Goal: Task Accomplishment & Management: Manage account settings

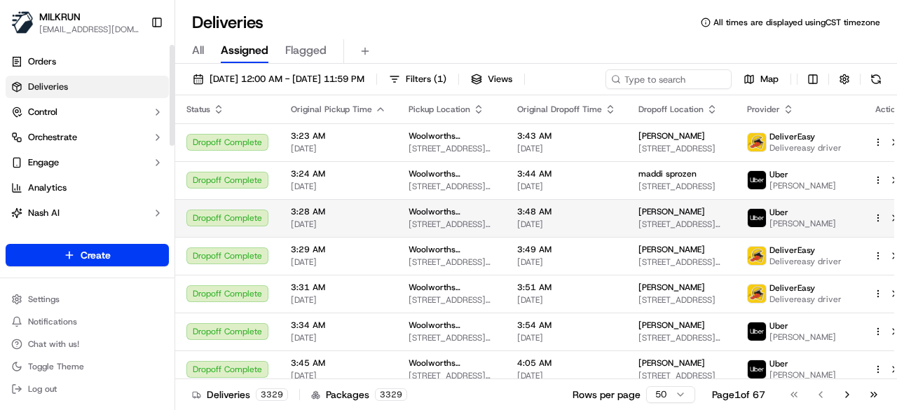
drag, startPoint x: 57, startPoint y: 88, endPoint x: 245, endPoint y: 198, distance: 217.6
click at [57, 88] on span "Deliveries" at bounding box center [48, 87] width 40 height 13
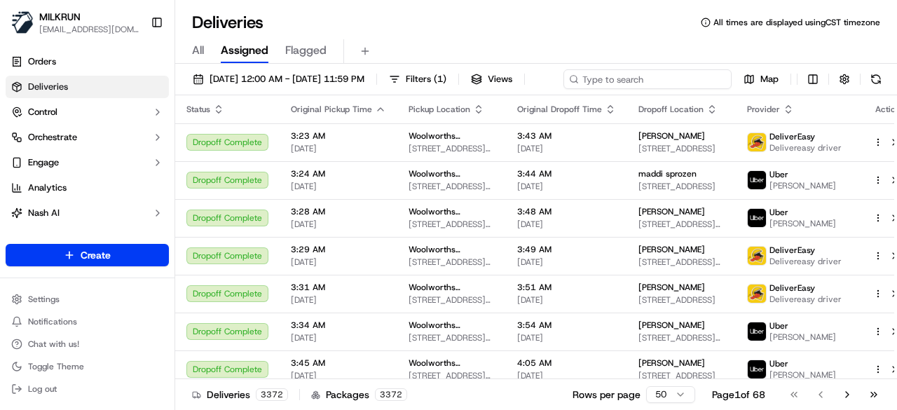
click at [664, 71] on div "[DATE] 12:00 AM - [DATE] 11:59 PM Filters ( 1 ) Views Map" at bounding box center [536, 82] width 722 height 26
paste input "950641de-8959-42d7-9f73-224ece9a7cb7"
type input "950641de-8959-42d7-9f73-224ece9a7cb7"
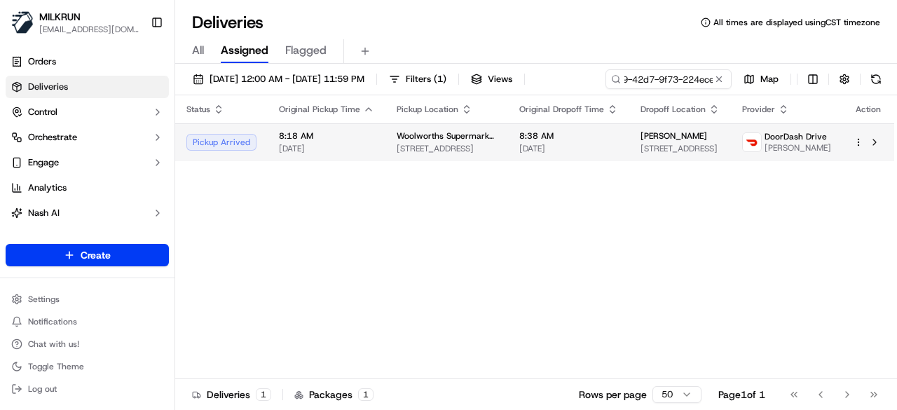
click at [591, 170] on div "Status Original Pickup Time Pickup Location Original Dropoff Time Dropoff Locat…" at bounding box center [534, 237] width 719 height 284
click at [611, 139] on td "8:38 AM 20/09/2025" at bounding box center [568, 142] width 121 height 38
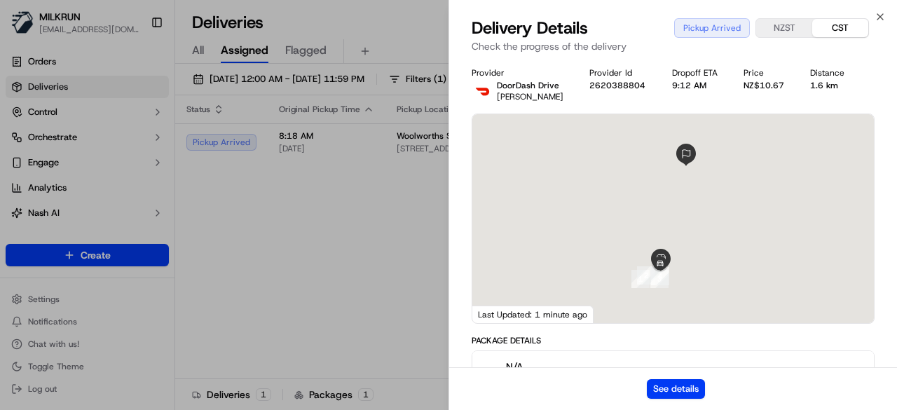
click at [705, 385] on div "See details" at bounding box center [673, 388] width 448 height 43
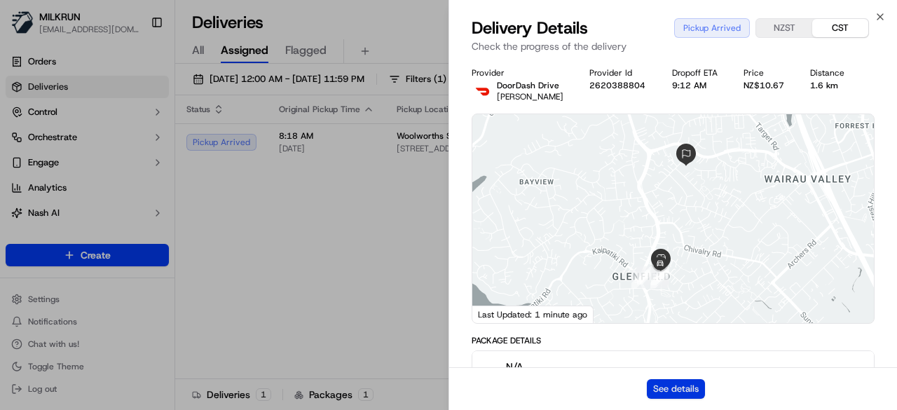
click at [697, 387] on button "See details" at bounding box center [676, 389] width 58 height 20
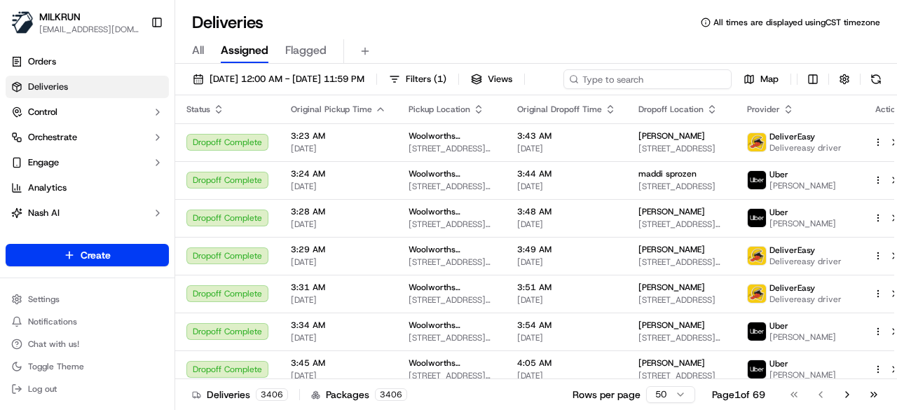
click at [682, 84] on div "[DATE] 12:00 AM - [DATE] 11:59 PM Filters ( 1 ) Views Map" at bounding box center [536, 82] width 722 height 26
paste input "c31f66b0-65a4-4091-b942-5a4dda5ba840"
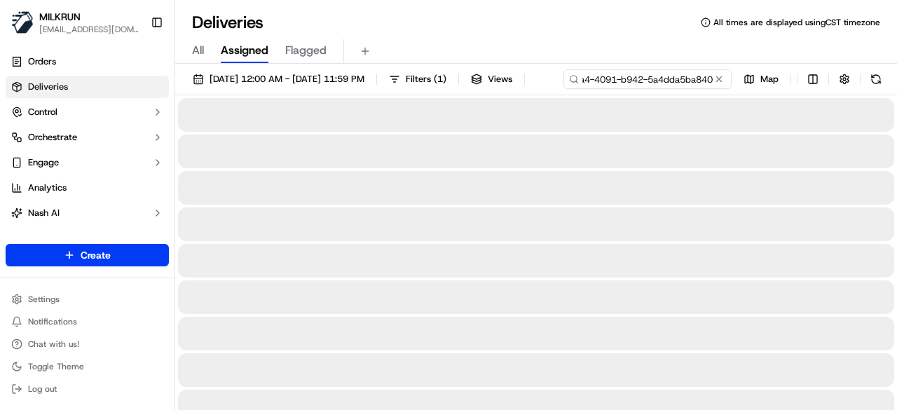
type input "c31f66b0-65a4-4091-b942-5a4dda5ba840"
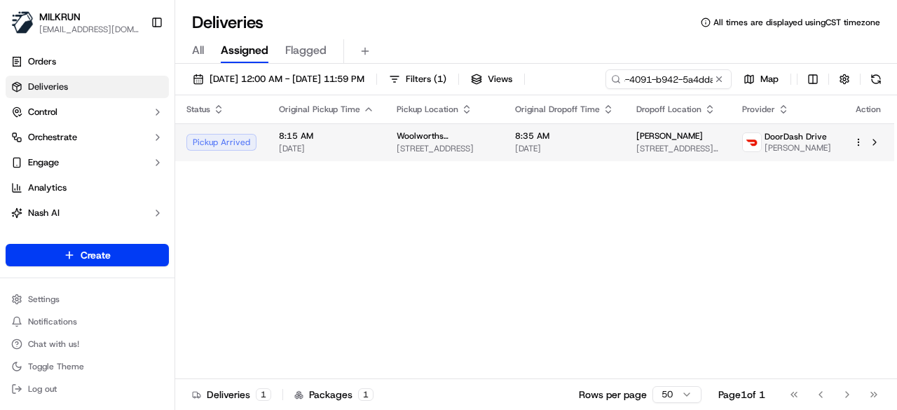
click at [625, 161] on td "Fae White 7 George Deane Place, Greenhithe, Auckland 0632, NZ" at bounding box center [678, 142] width 106 height 38
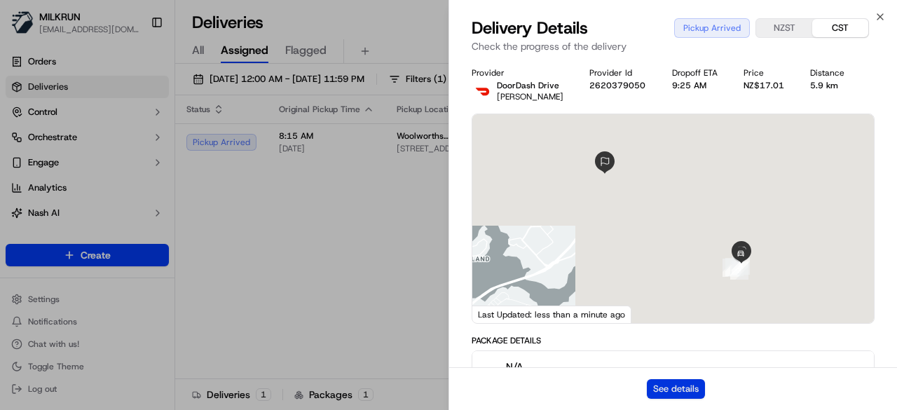
click at [671, 384] on button "See details" at bounding box center [676, 389] width 58 height 20
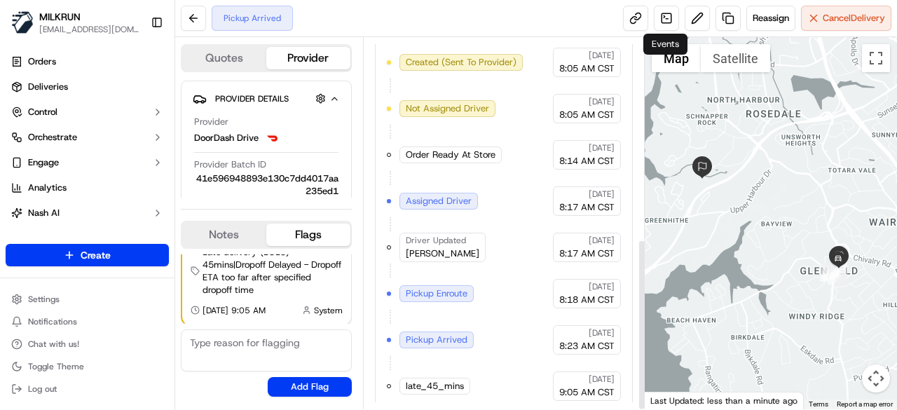
scroll to position [433, 0]
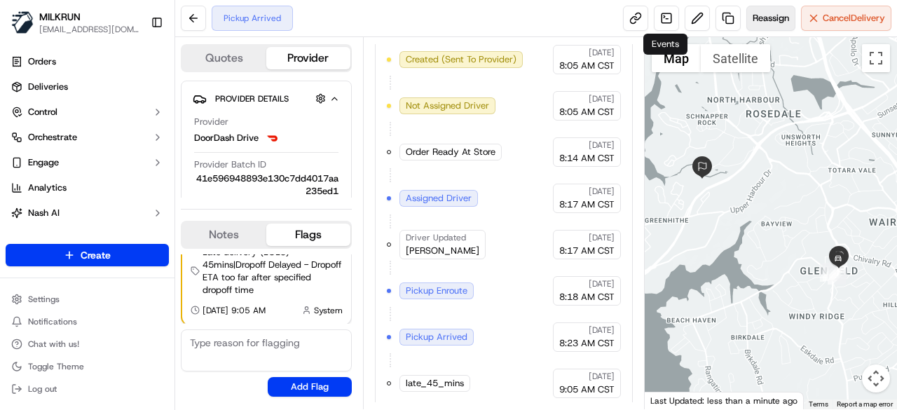
click at [779, 25] on button "Reassign" at bounding box center [770, 18] width 49 height 25
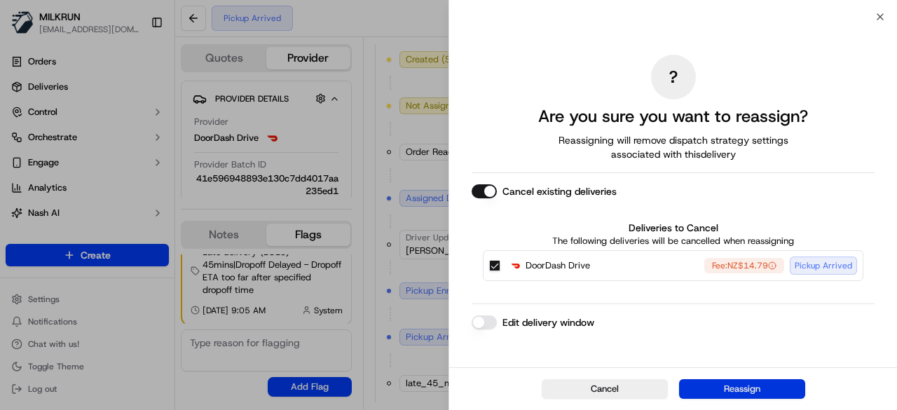
click at [762, 383] on button "Reassign" at bounding box center [742, 389] width 126 height 20
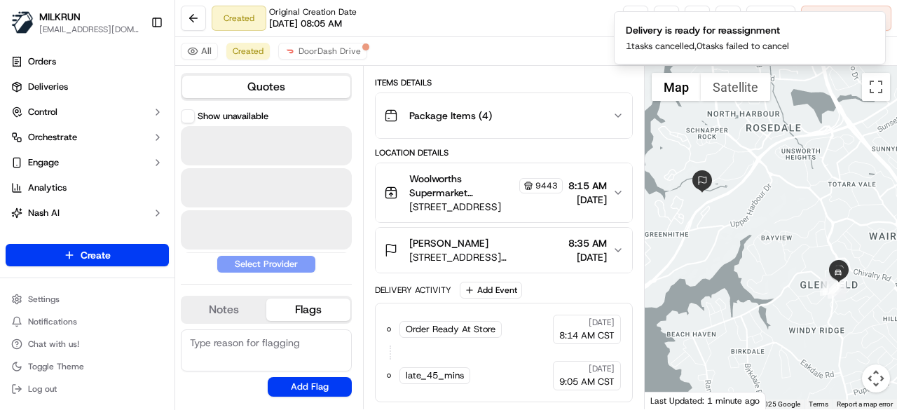
scroll to position [186, 0]
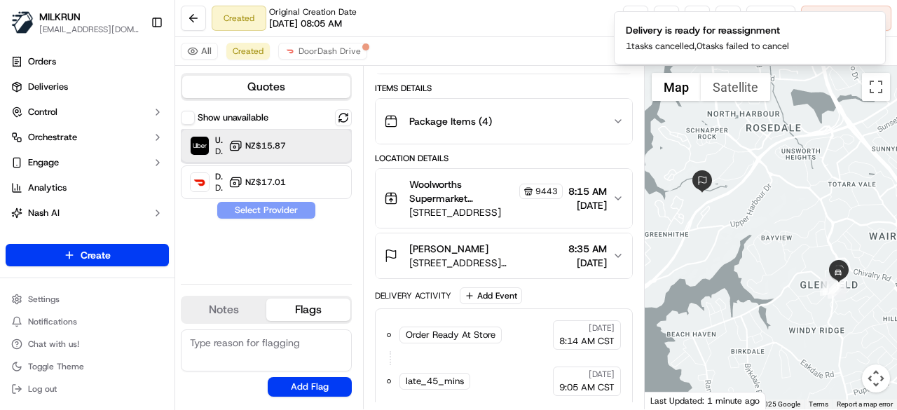
click at [322, 150] on div at bounding box center [325, 145] width 17 height 17
drag, startPoint x: 297, startPoint y: 210, endPoint x: 318, endPoint y: 228, distance: 27.8
click at [296, 210] on button "Assign Provider" at bounding box center [267, 210] width 100 height 17
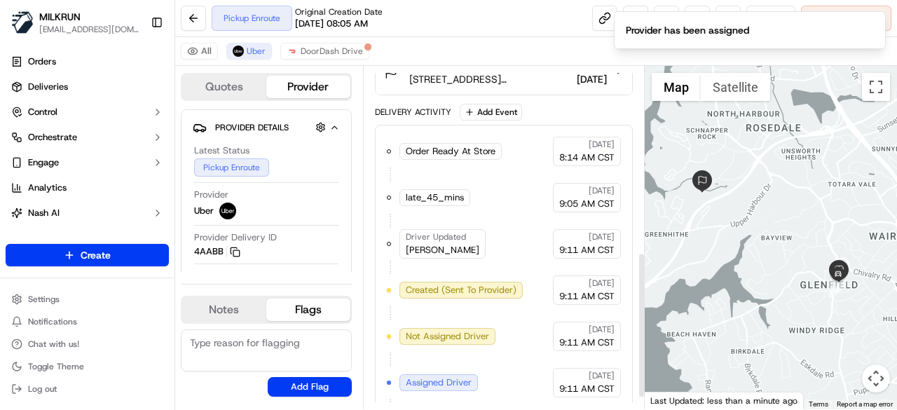
scroll to position [433, 0]
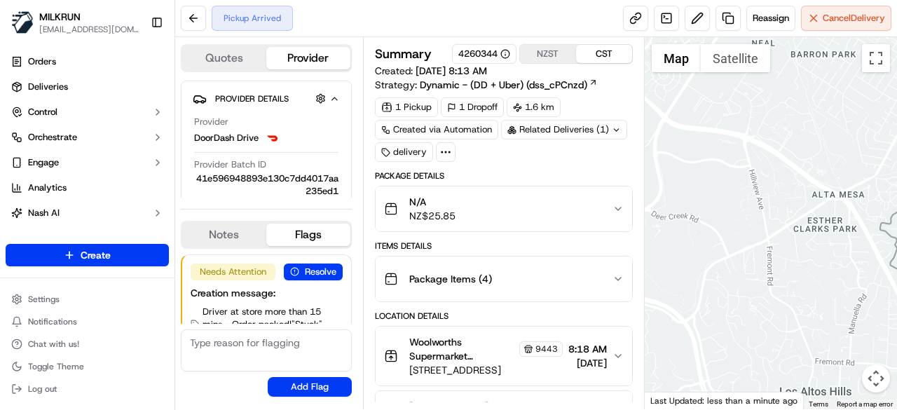
scroll to position [48, 0]
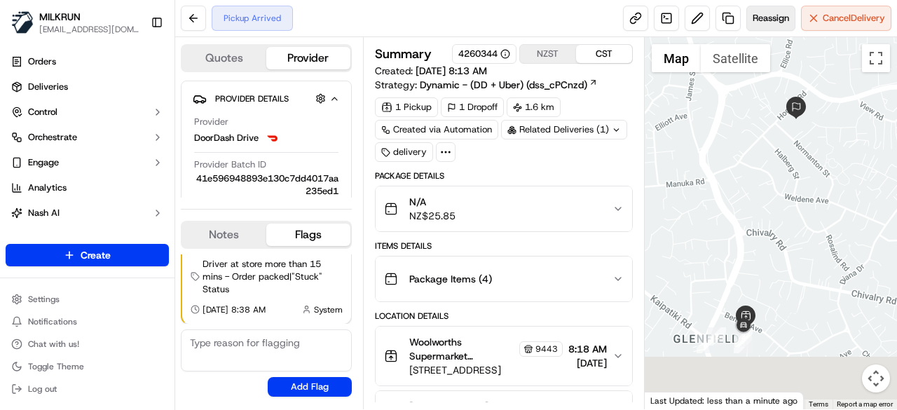
click at [755, 23] on span "Reassign" at bounding box center [771, 18] width 36 height 13
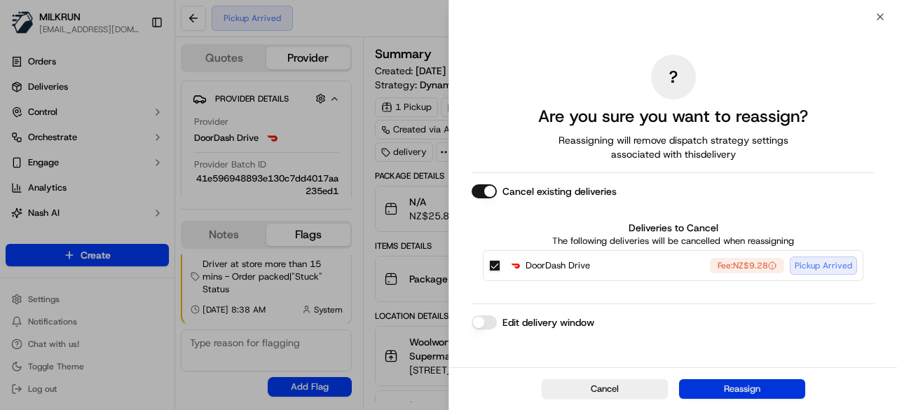
click at [720, 385] on button "Reassign" at bounding box center [742, 389] width 126 height 20
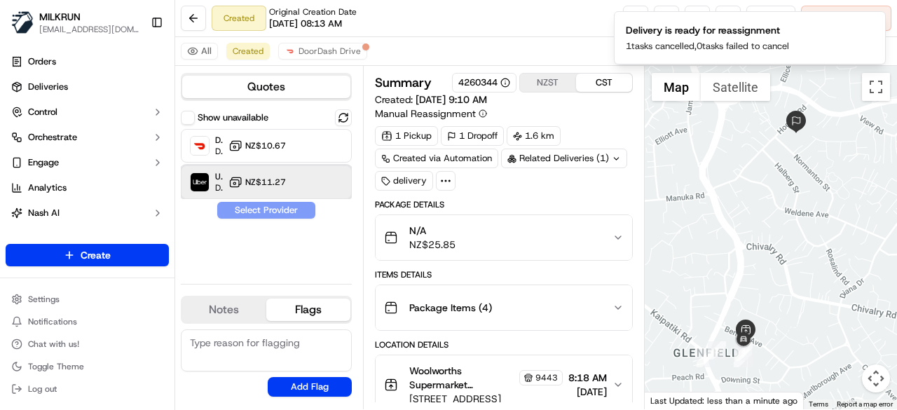
click at [299, 183] on div "Uber Dropoff ETA 29 minutes NZ$11.27" at bounding box center [266, 182] width 171 height 34
click at [291, 209] on button "Assign Provider" at bounding box center [267, 210] width 100 height 17
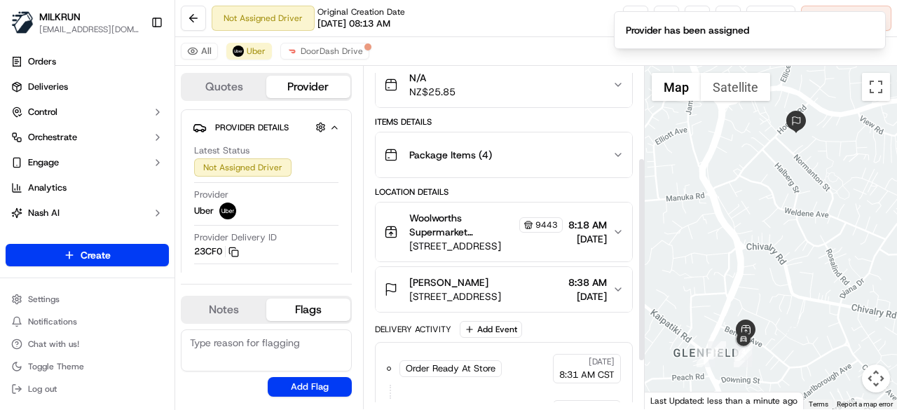
scroll to position [233, 0]
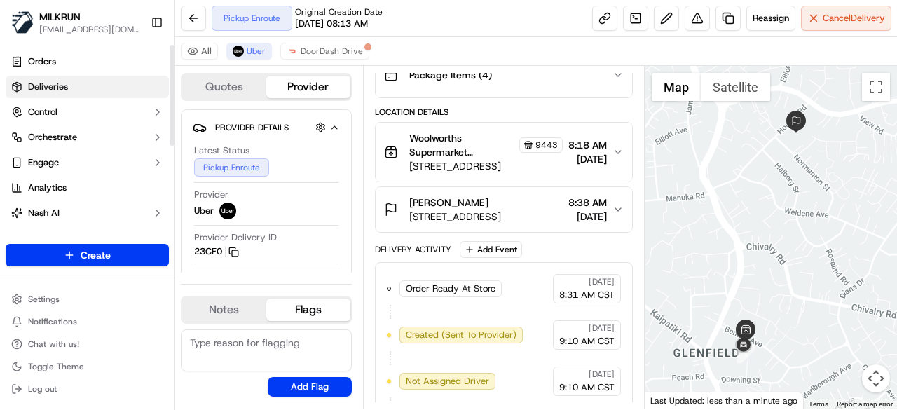
click at [108, 91] on link "Deliveries" at bounding box center [87, 87] width 163 height 22
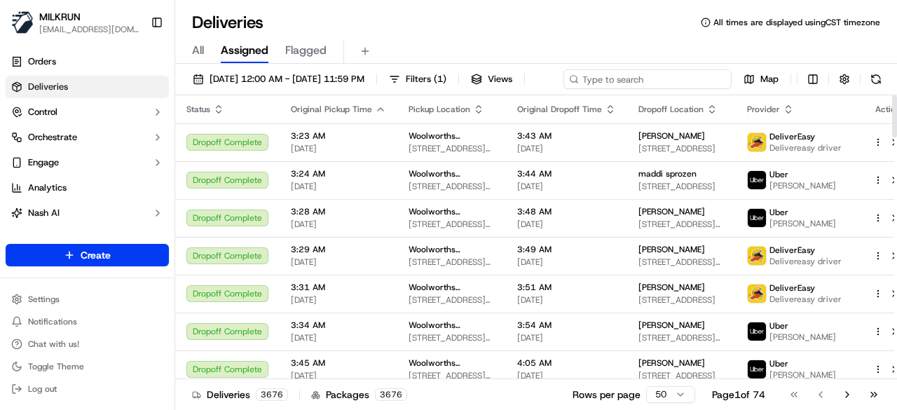
click at [701, 75] on input at bounding box center [647, 79] width 168 height 20
paste input "950641de-8959-42d7-9f73-224ece9a7cb7"
type input "950641de-8959-42d7-9f73-224ece9a7cb7"
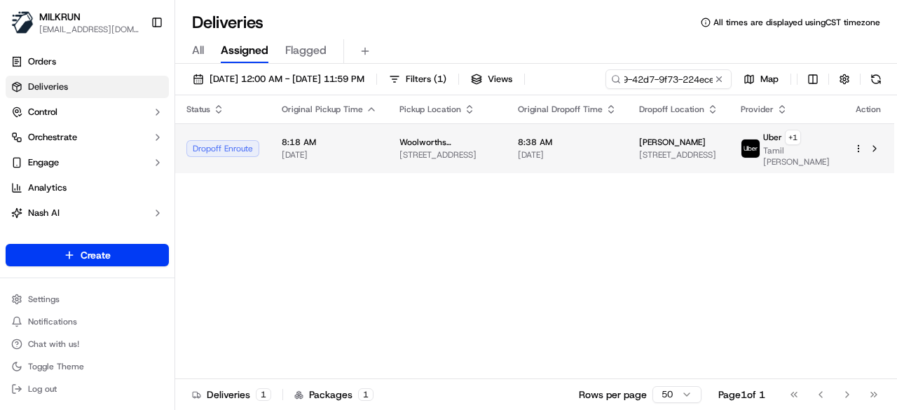
click at [610, 148] on span "8:38 AM" at bounding box center [567, 142] width 99 height 11
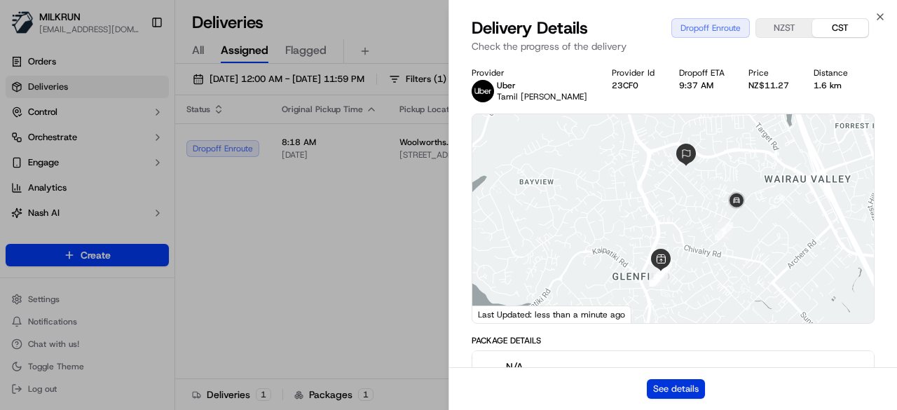
click at [667, 383] on button "See details" at bounding box center [676, 389] width 58 height 20
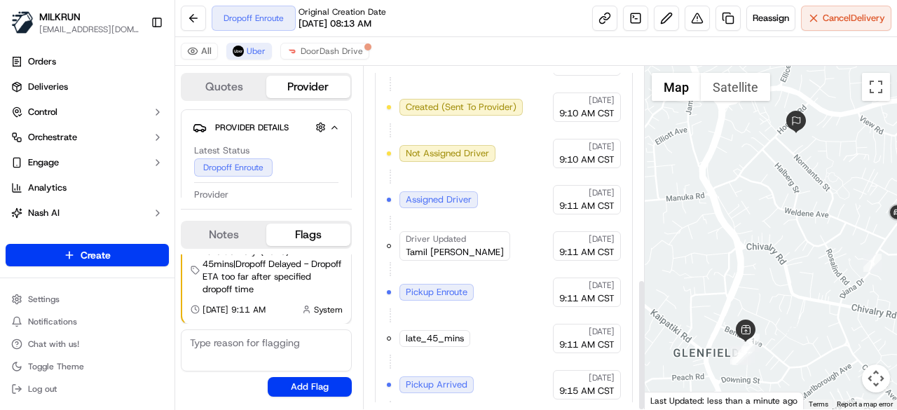
scroll to position [553, 0]
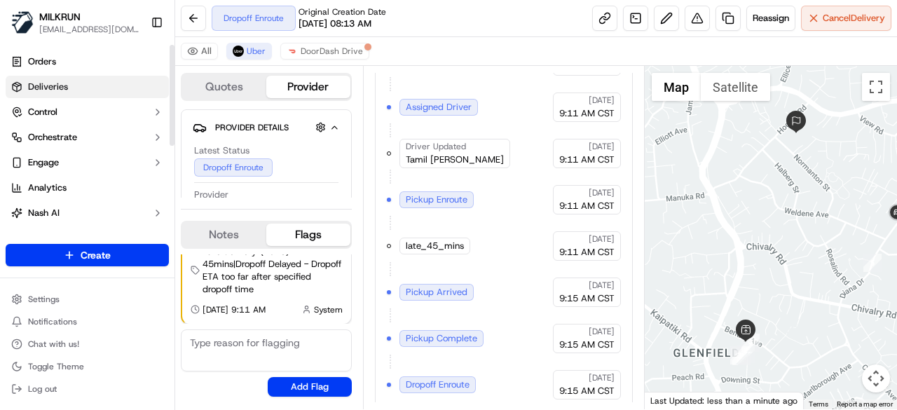
click at [95, 85] on link "Deliveries" at bounding box center [87, 87] width 163 height 22
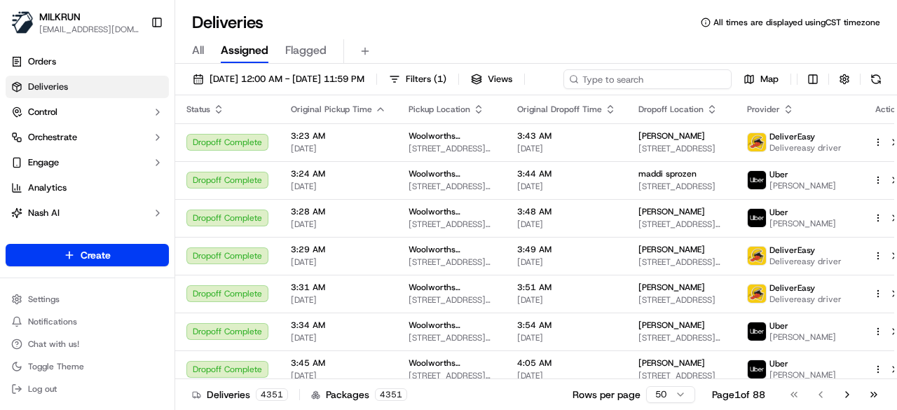
click at [663, 83] on div "[DATE] 12:00 AM - [DATE] 11:59 PM Filters ( 1 ) Views Map" at bounding box center [536, 82] width 722 height 26
paste input "908a7187-5523-423b-b497-b77775b2838c"
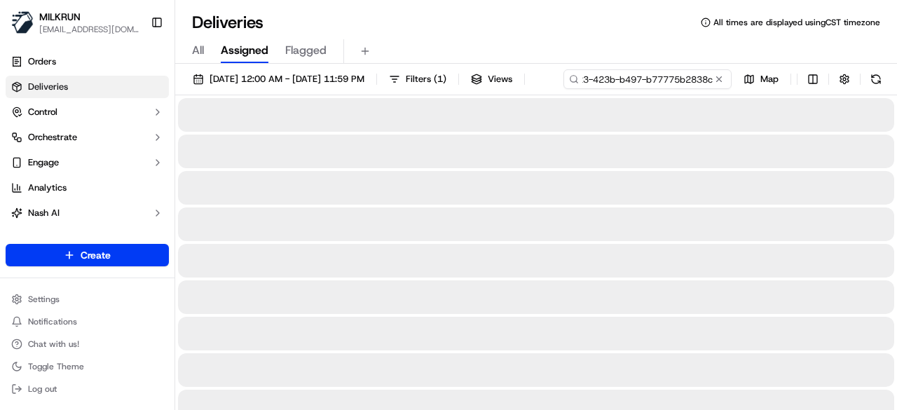
type input "908a7187-5523-423b-b497-b77775b2838c"
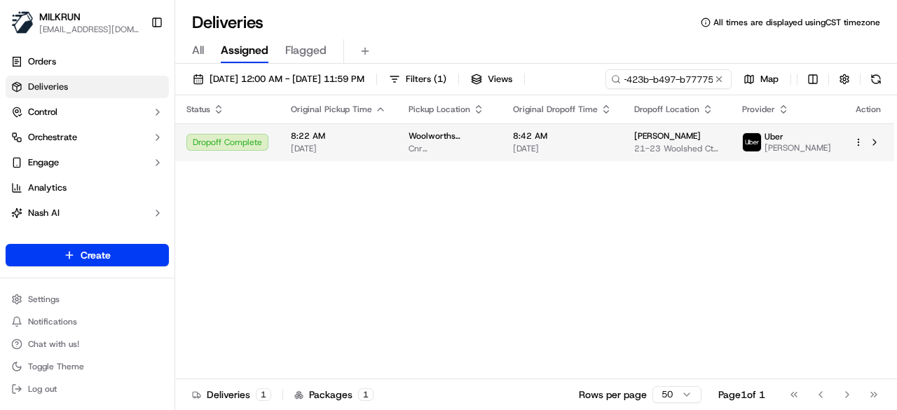
click at [608, 180] on div "Status Original Pickup Time Pickup Location Original Dropoff Time Dropoff Locat…" at bounding box center [534, 237] width 719 height 284
click at [612, 144] on div "8:42 AM [DATE]" at bounding box center [562, 142] width 99 height 24
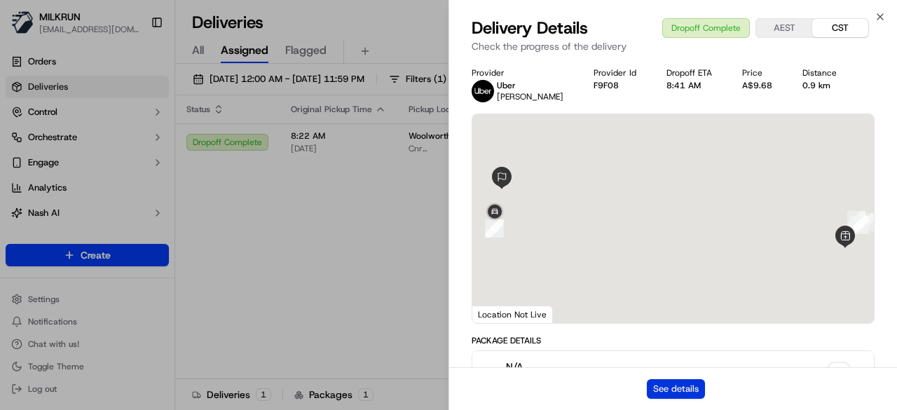
click at [670, 387] on button "See details" at bounding box center [676, 389] width 58 height 20
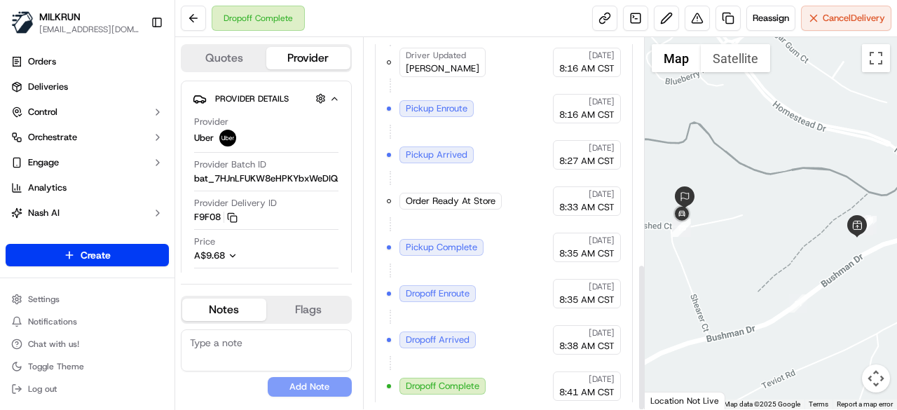
scroll to position [570, 0]
click at [722, 17] on link at bounding box center [727, 18] width 25 height 25
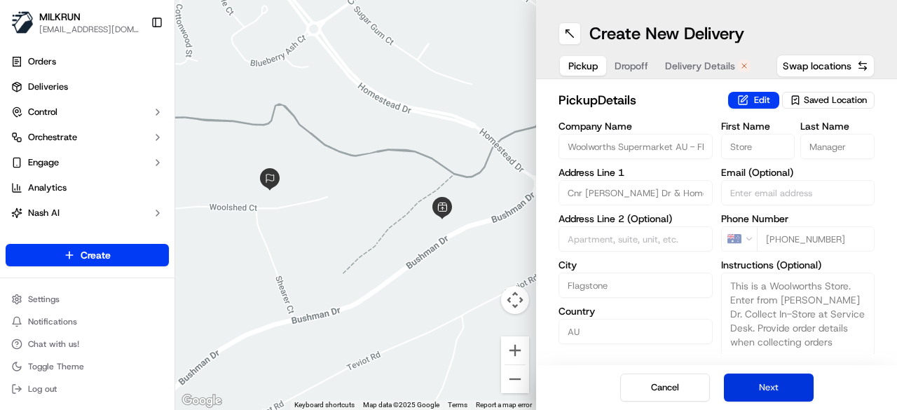
click at [769, 383] on button "Next" at bounding box center [769, 387] width 90 height 28
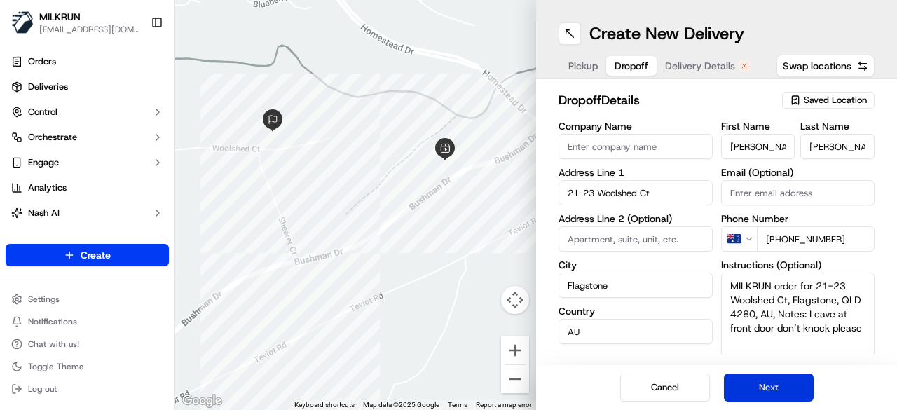
click at [769, 383] on button "Next" at bounding box center [769, 387] width 90 height 28
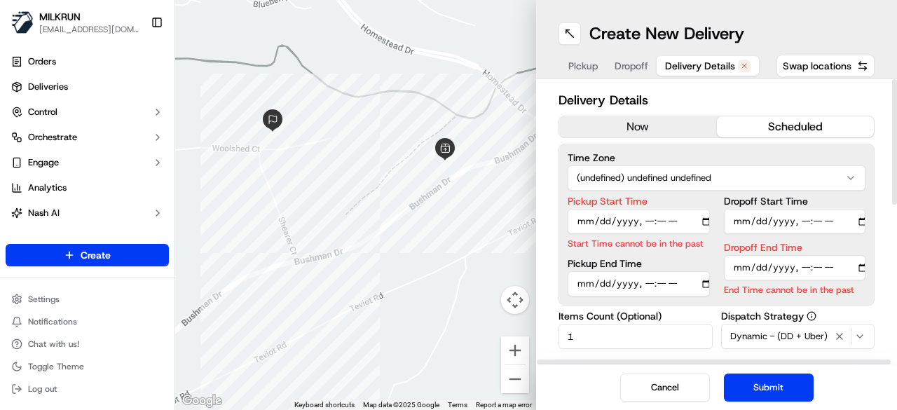
click at [663, 128] on button "now" at bounding box center [638, 126] width 158 height 21
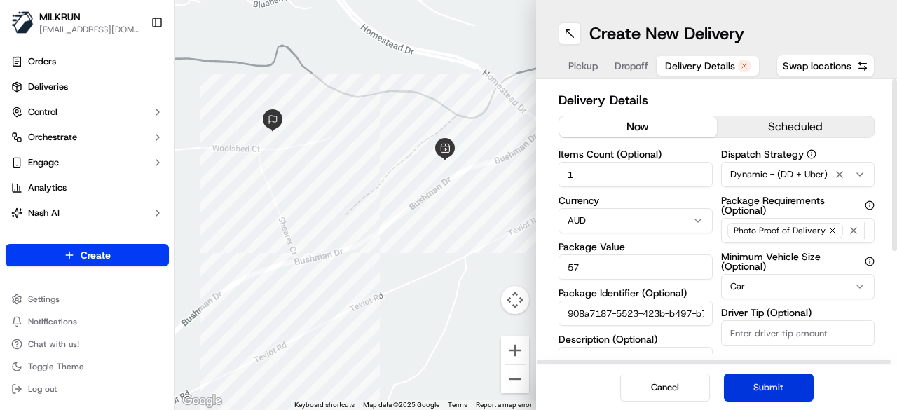
click at [795, 393] on button "Submit" at bounding box center [769, 387] width 90 height 28
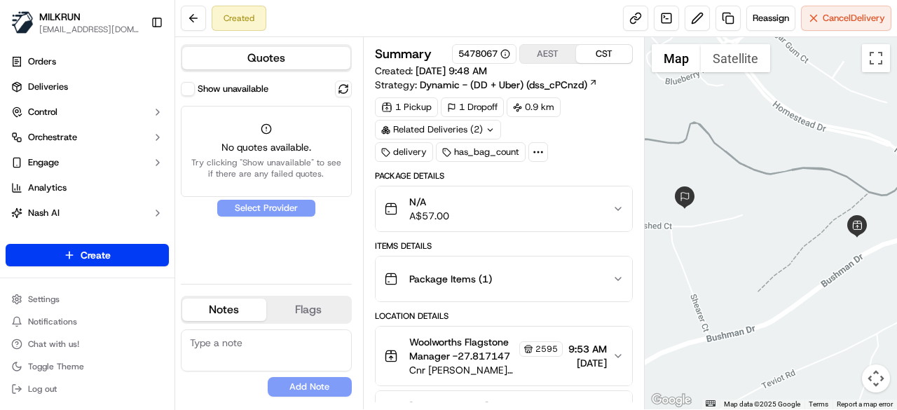
click at [189, 89] on button "Show unavailable" at bounding box center [188, 89] width 14 height 14
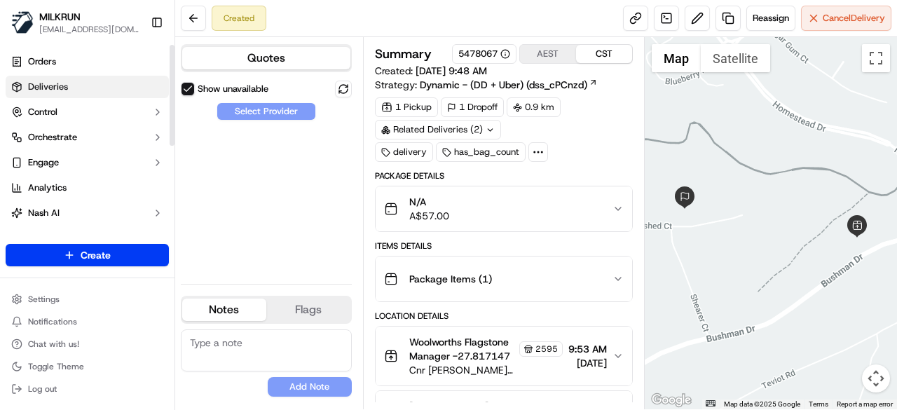
click at [104, 90] on link "Deliveries" at bounding box center [87, 87] width 163 height 22
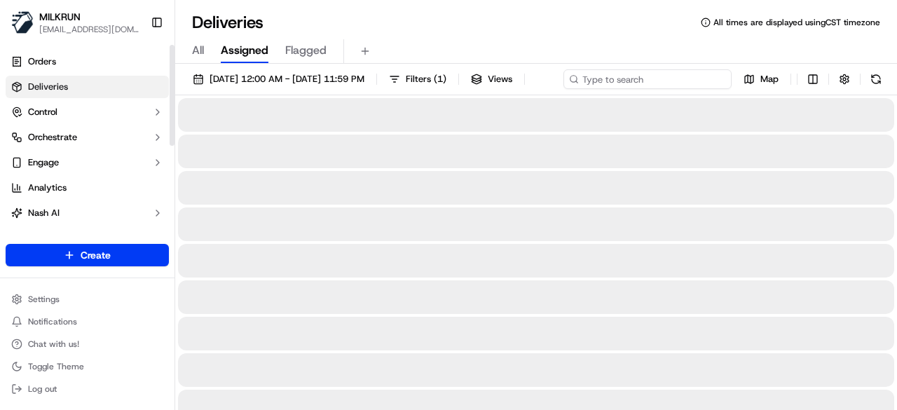
paste input "908a7187-5523-423b-b497-b77775b2838c"
click at [636, 81] on div "20/09/2025 12:00 AM - 20/09/2025 11:59 PM Filters ( 1 ) Views Map" at bounding box center [536, 82] width 722 height 26
type input "908a7187-5523-423b-b497-b77775b2838c"
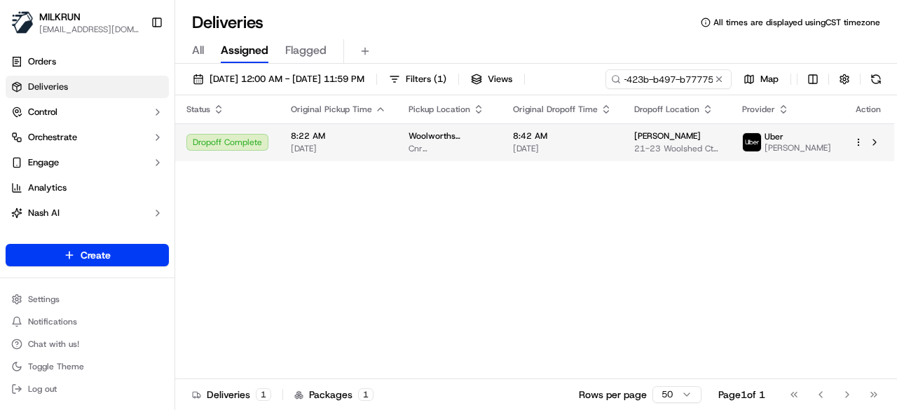
click at [623, 161] on td "8:42 AM 20/09/2025" at bounding box center [562, 142] width 121 height 38
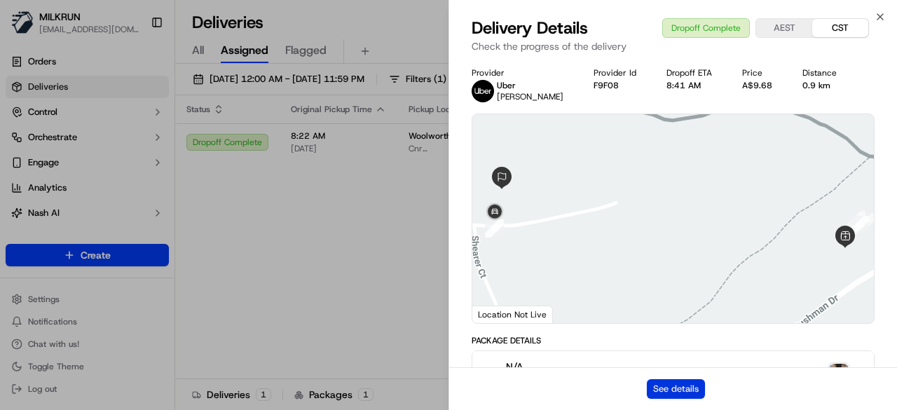
click at [702, 392] on button "See details" at bounding box center [676, 389] width 58 height 20
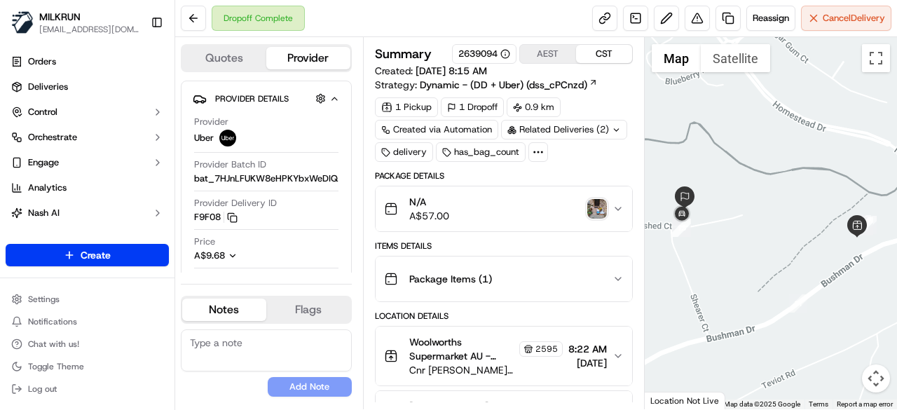
click at [613, 130] on icon at bounding box center [616, 129] width 9 height 9
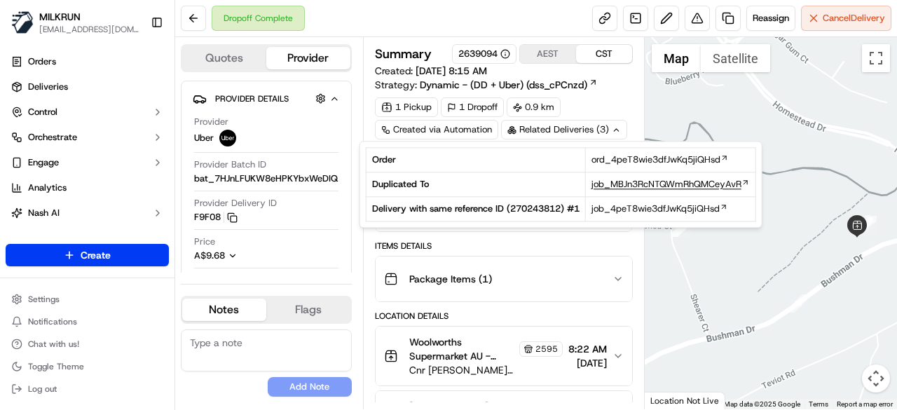
click at [653, 184] on span "job_MBJn3RcNTQWmRhQMCeyAvR" at bounding box center [666, 184] width 150 height 13
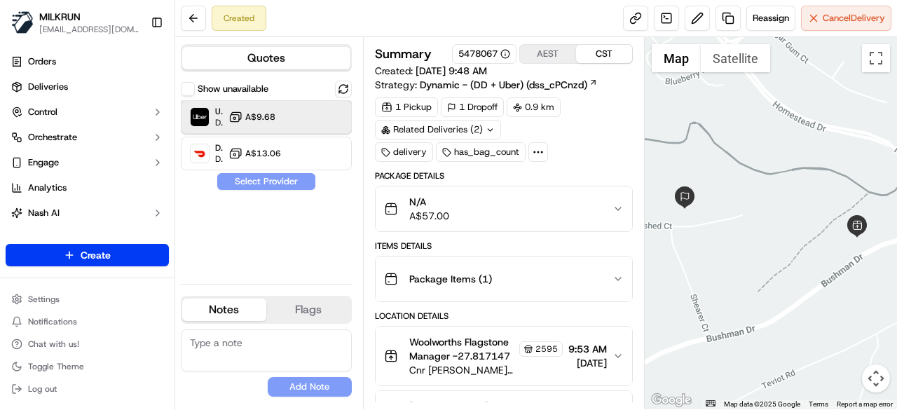
click at [335, 120] on div "Uber Dropoff ETA 25 minutes A$9.68" at bounding box center [266, 117] width 171 height 34
click at [270, 181] on button "Assign Provider" at bounding box center [267, 181] width 100 height 17
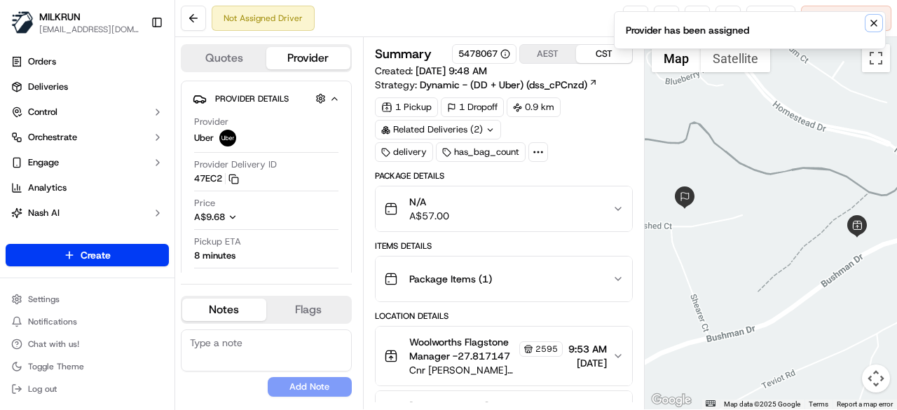
click at [877, 21] on icon "Notifications (F8)" at bounding box center [873, 23] width 11 height 11
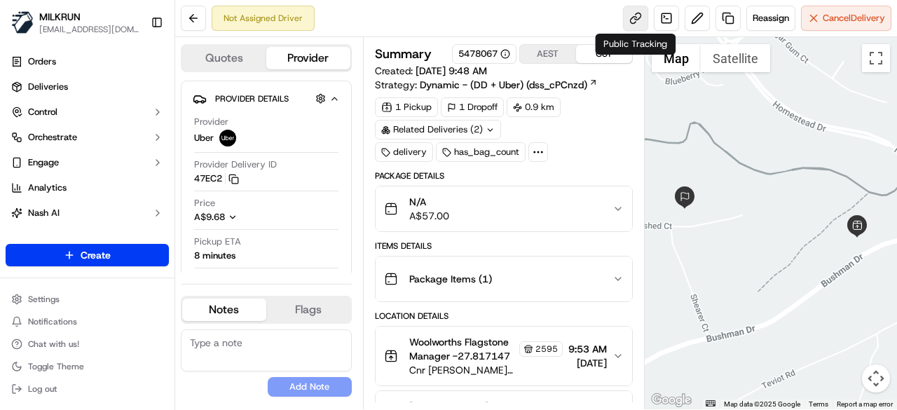
click at [633, 18] on link at bounding box center [635, 18] width 25 height 25
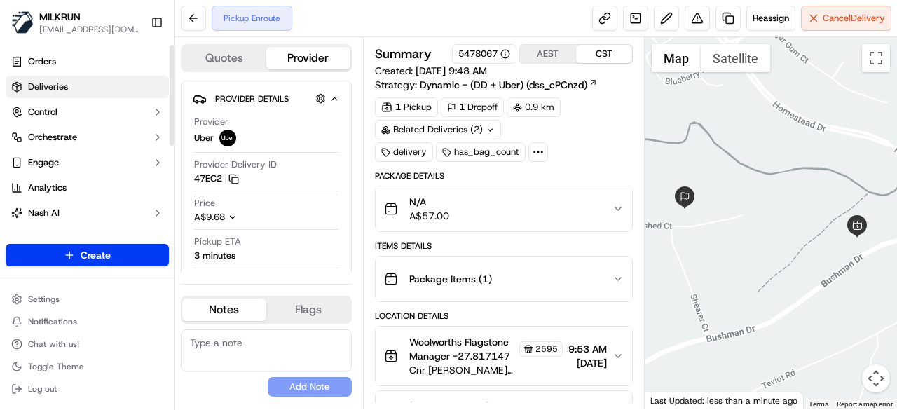
click at [97, 92] on link "Deliveries" at bounding box center [87, 87] width 163 height 22
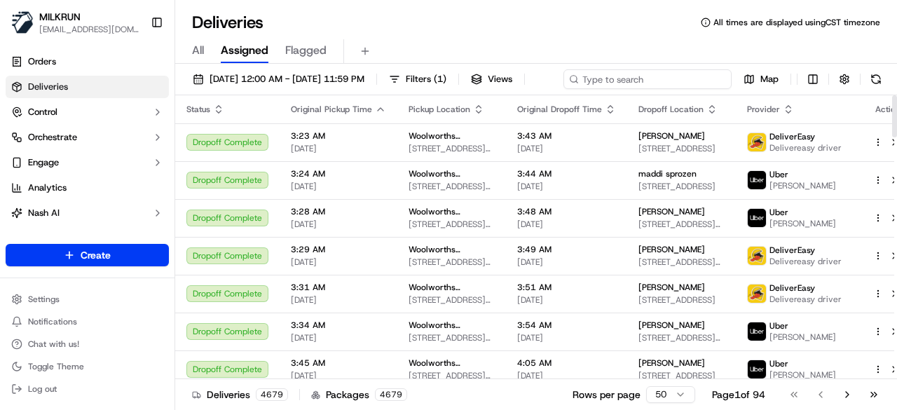
paste input "950641de-8959-42d7-9f73-224ece9a7cb7"
click at [674, 85] on div "[DATE] 12:00 AM - [DATE] 11:59 PM Filters ( 1 ) Views Map" at bounding box center [536, 82] width 722 height 26
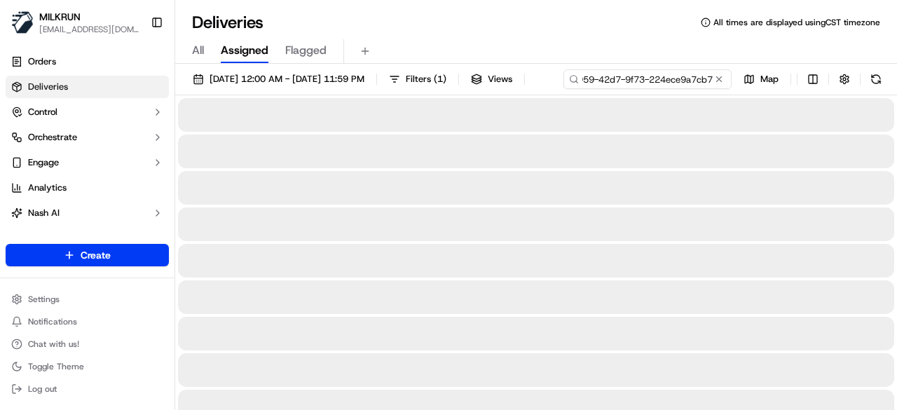
type input "950641de-8959-42d7-9f73-224ece9a7cb7"
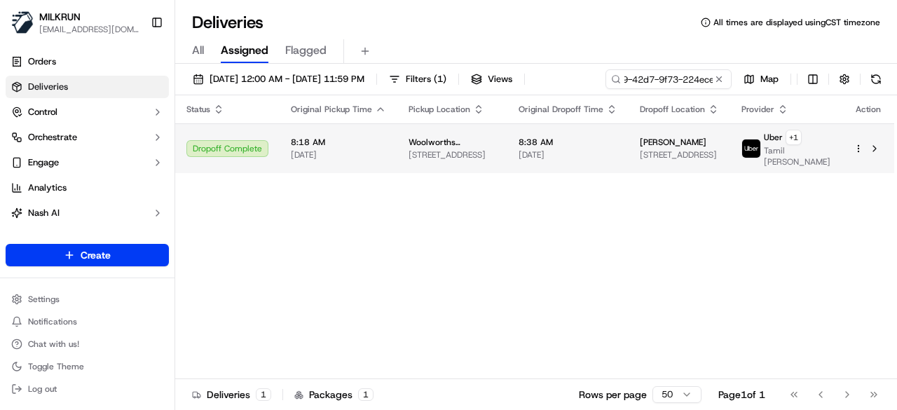
click at [496, 148] on span "Woolworths Supermarket [GEOGRAPHIC_DATA] - [GEOGRAPHIC_DATA]" at bounding box center [453, 142] width 88 height 11
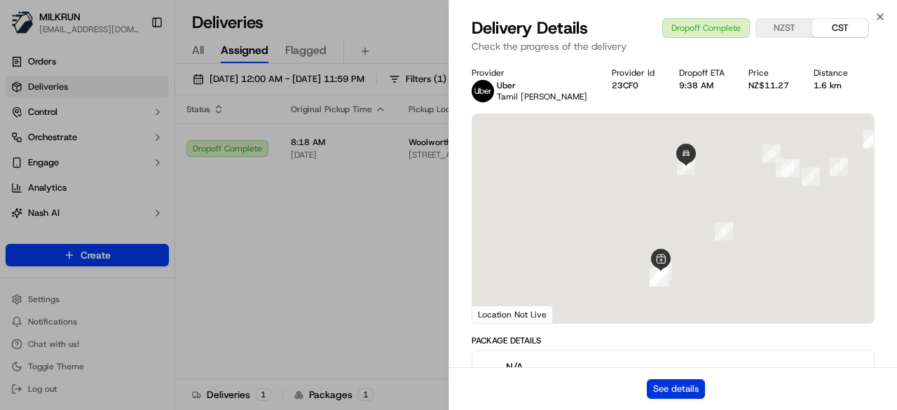
click at [689, 389] on button "See details" at bounding box center [676, 389] width 58 height 20
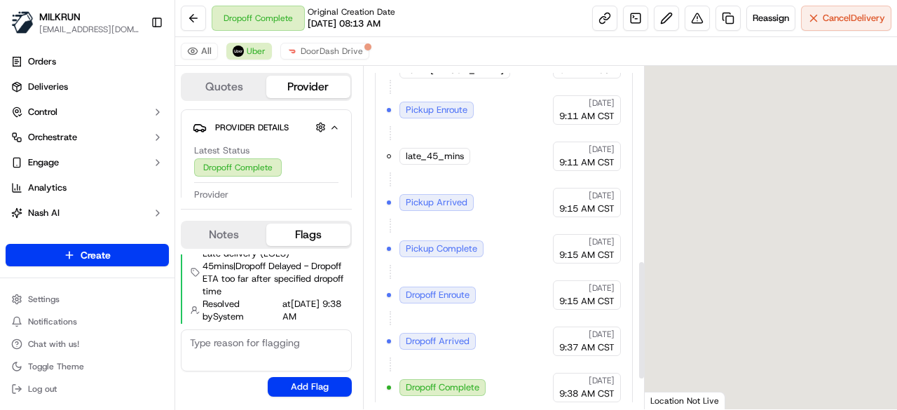
scroll to position [645, 0]
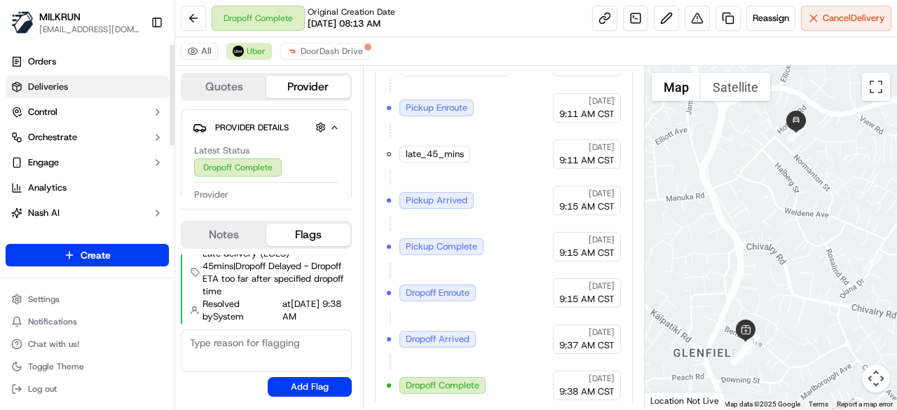
click at [114, 88] on link "Deliveries" at bounding box center [87, 87] width 163 height 22
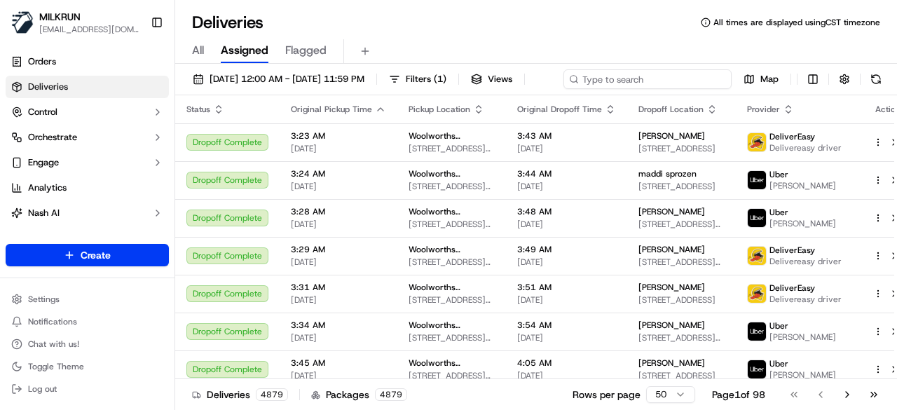
click at [636, 76] on div "[DATE] 12:00 AM - [DATE] 11:59 PM Filters ( 1 ) Views Map" at bounding box center [536, 82] width 722 height 26
paste input "204848df-bfd5-45bd-94e5-2c896493eaf1"
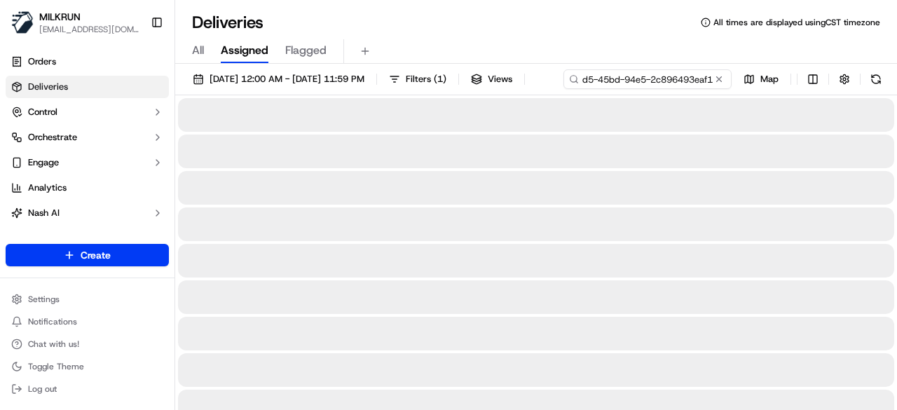
type input "204848df-bfd5-45bd-94e5-2c896493eaf1"
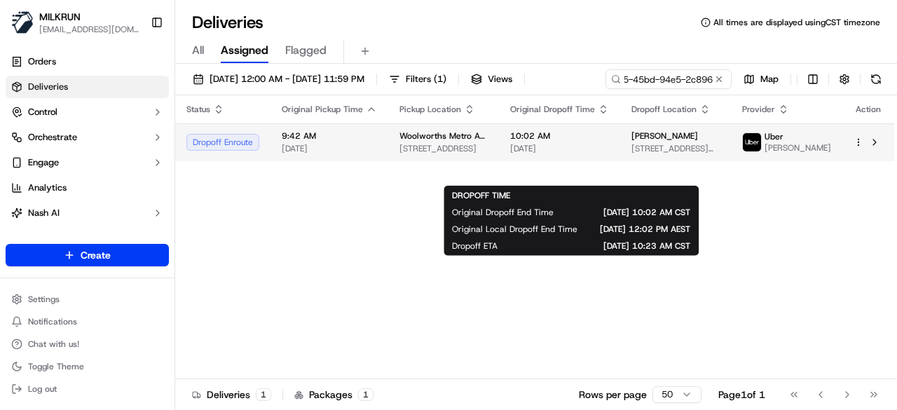
click at [601, 161] on td "10:02 AM [DATE]" at bounding box center [559, 142] width 121 height 38
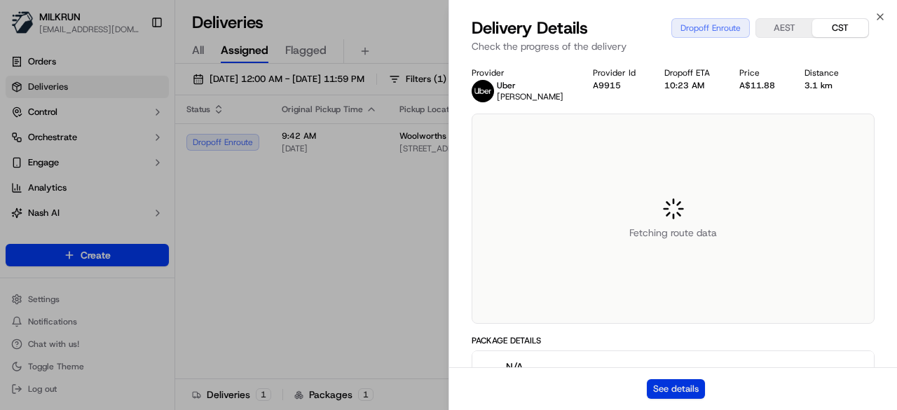
click at [700, 380] on button "See details" at bounding box center [676, 389] width 58 height 20
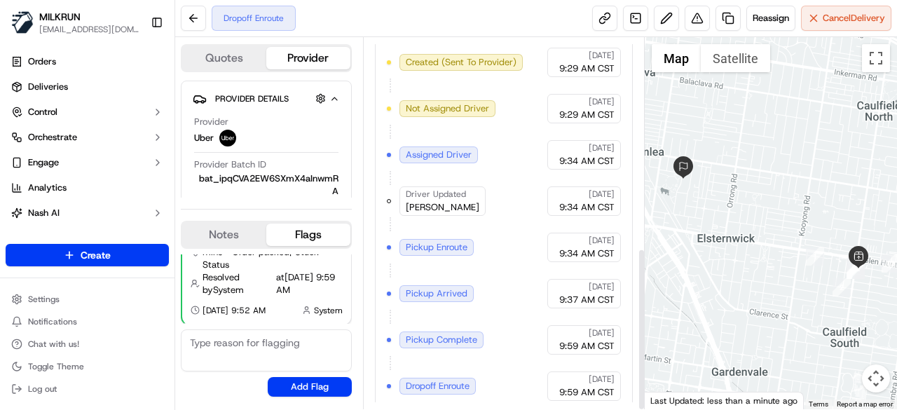
scroll to position [479, 0]
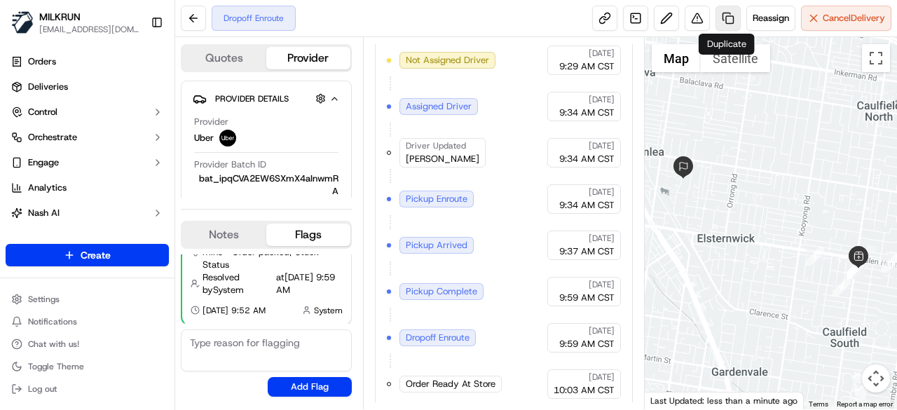
click at [726, 18] on link at bounding box center [727, 18] width 25 height 25
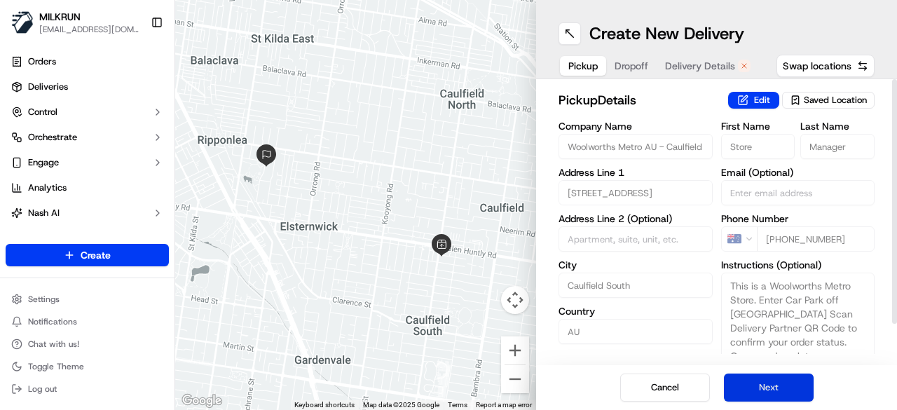
click at [767, 385] on button "Next" at bounding box center [769, 387] width 90 height 28
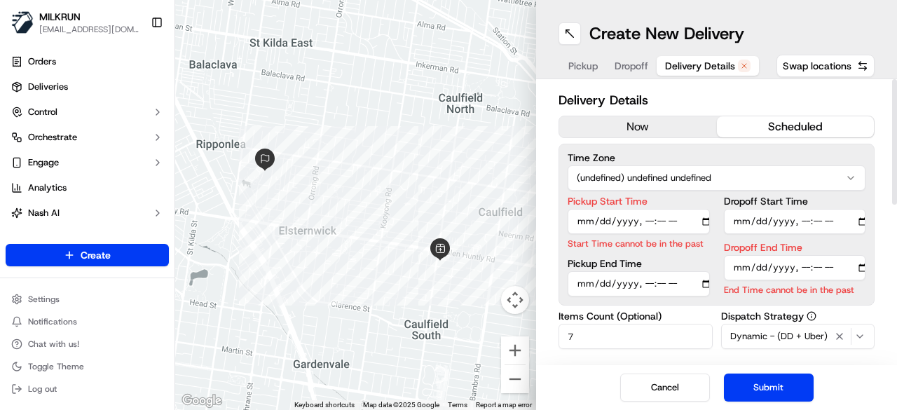
click at [661, 128] on button "now" at bounding box center [638, 126] width 158 height 21
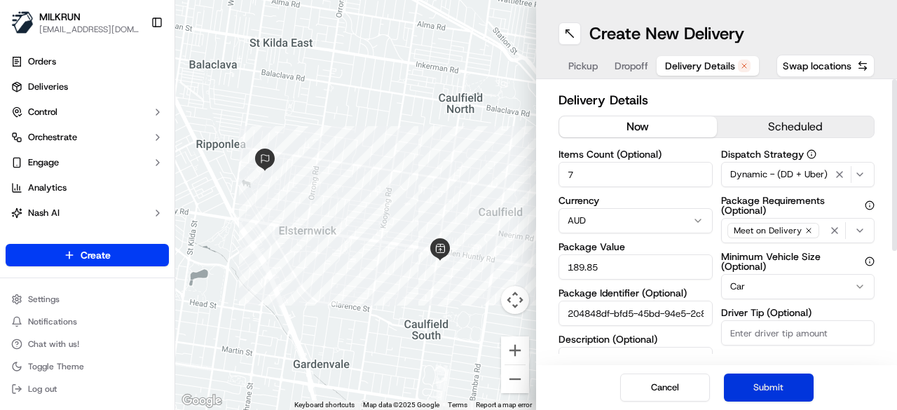
click at [785, 395] on button "Submit" at bounding box center [769, 387] width 90 height 28
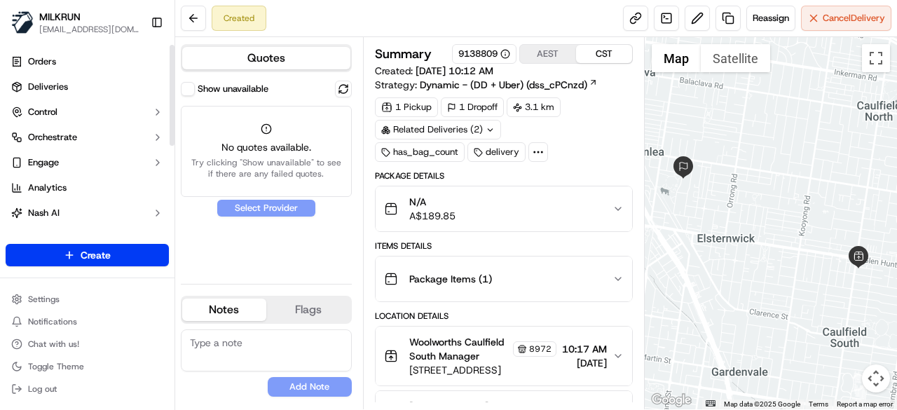
click at [190, 90] on button "Show unavailable" at bounding box center [188, 89] width 14 height 14
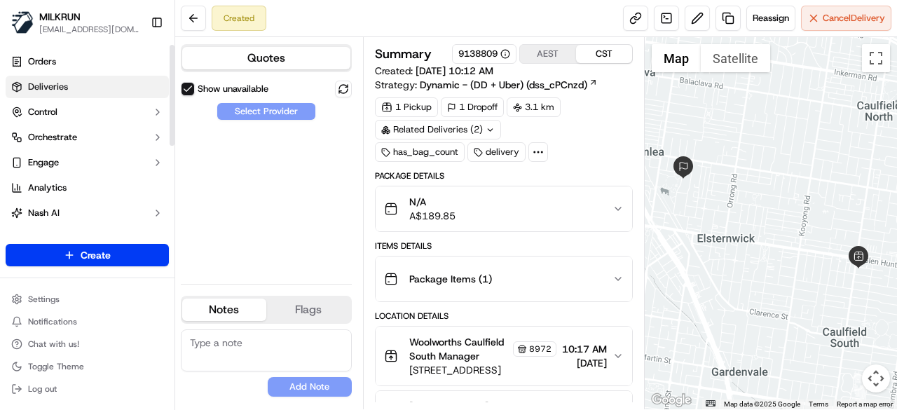
click at [100, 88] on link "Deliveries" at bounding box center [87, 87] width 163 height 22
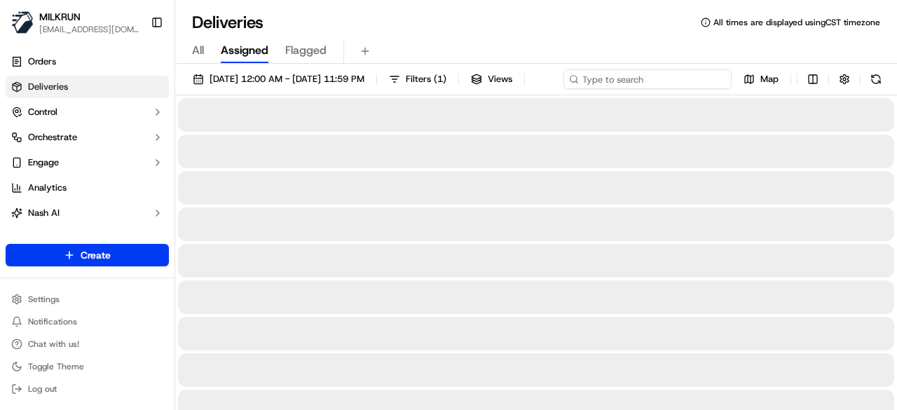
click at [661, 82] on div "20/09/2025 12:00 AM - 20/09/2025 11:59 PM Filters ( 1 ) Views Map" at bounding box center [536, 82] width 722 height 26
paste input "204848df-bfd5-45bd-94e5-2c896493eaf1"
type input "204848df-bfd5-45bd-94e5-2c896493eaf1"
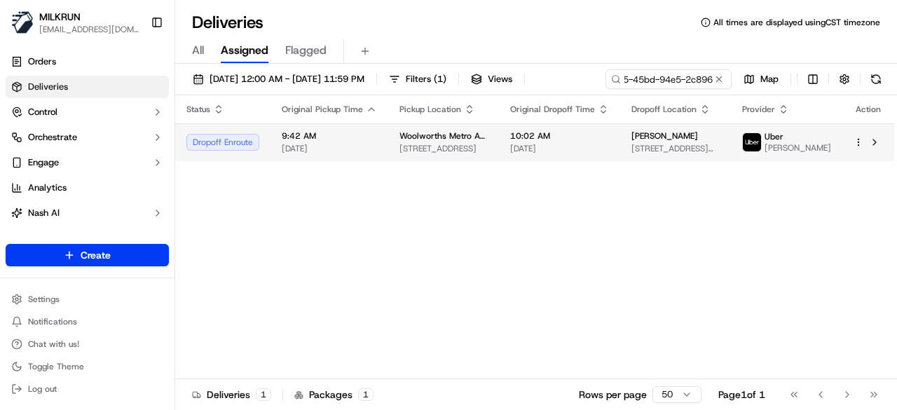
click at [620, 161] on td "10:02 AM 20/09/2025" at bounding box center [559, 142] width 121 height 38
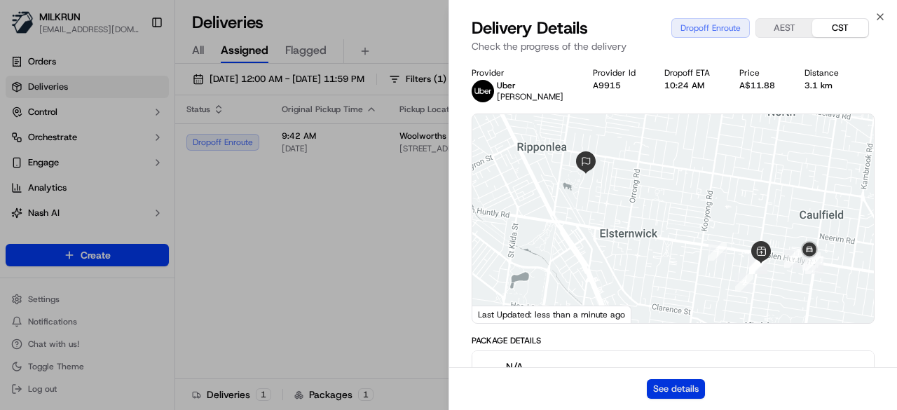
click at [675, 380] on button "See details" at bounding box center [676, 389] width 58 height 20
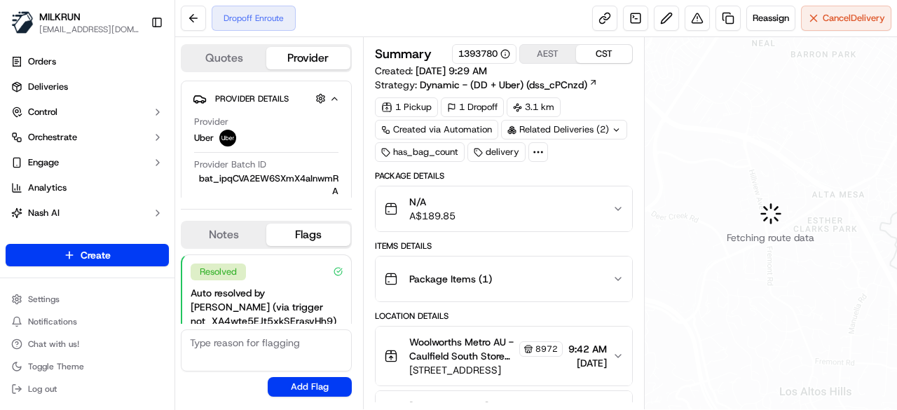
scroll to position [113, 0]
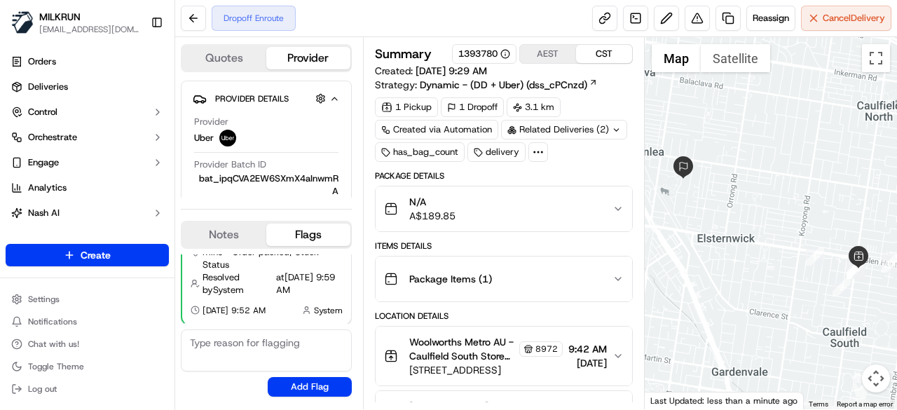
click at [607, 128] on div "Related Deliveries (2)" at bounding box center [564, 130] width 126 height 20
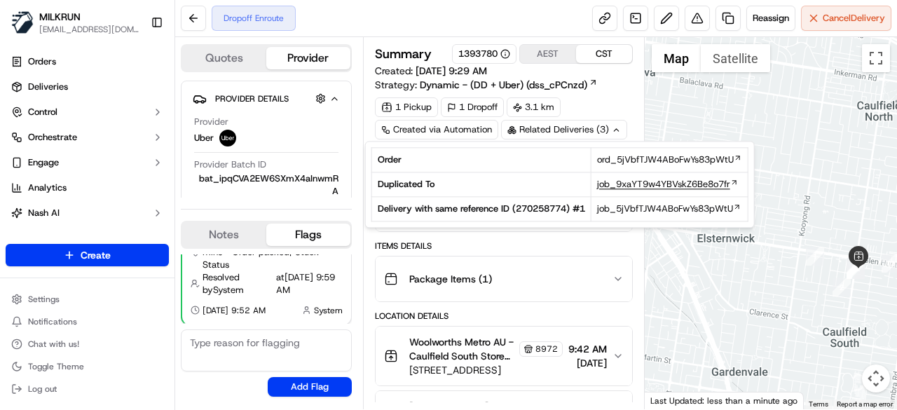
click at [628, 184] on span "job_9xaYT9w4YBVskZ6Be8o7fr" at bounding box center [663, 184] width 133 height 13
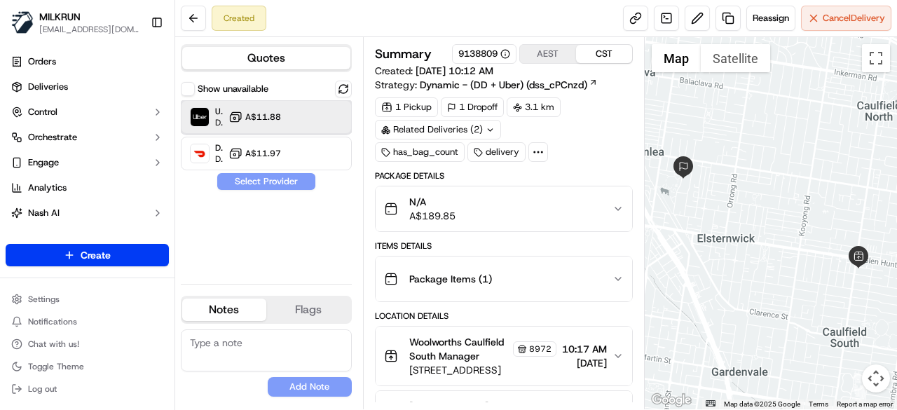
click at [326, 118] on div at bounding box center [320, 117] width 17 height 17
click at [297, 183] on button "Assign Provider" at bounding box center [267, 181] width 100 height 17
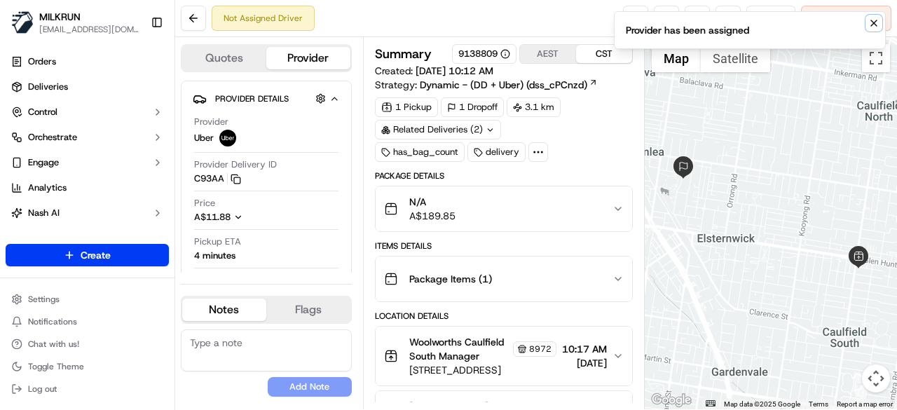
click at [869, 22] on icon "Notifications (F8)" at bounding box center [873, 23] width 11 height 11
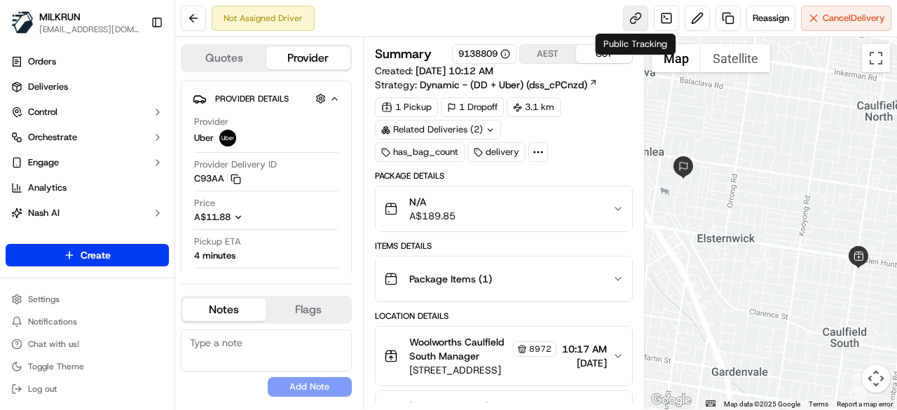
click at [631, 25] on link at bounding box center [635, 18] width 25 height 25
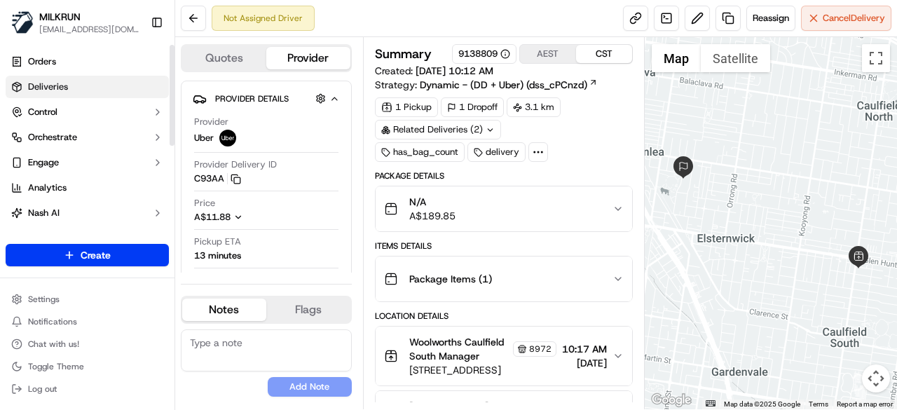
drag, startPoint x: 110, startPoint y: 92, endPoint x: 132, endPoint y: 105, distance: 26.1
click at [111, 93] on link "Deliveries" at bounding box center [87, 87] width 163 height 22
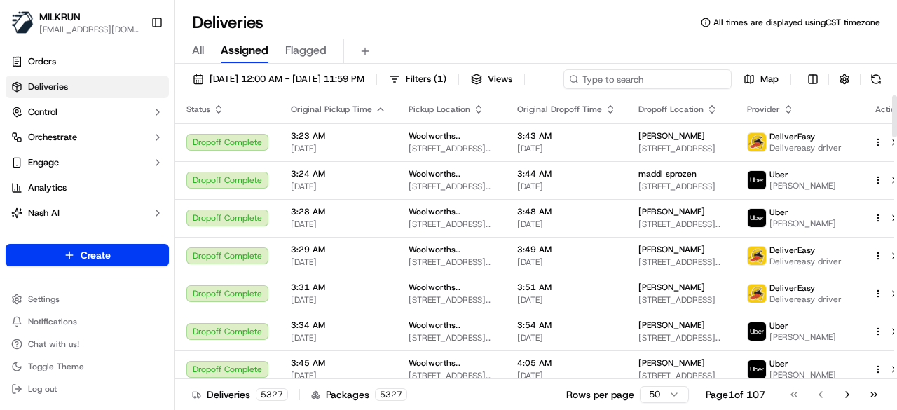
click at [667, 75] on div "[DATE] 12:00 AM - [DATE] 11:59 PM Filters ( 1 ) Views Map" at bounding box center [536, 82] width 722 height 26
paste input "63bfb775-2578-4356-9910-b3aa43e50fa1"
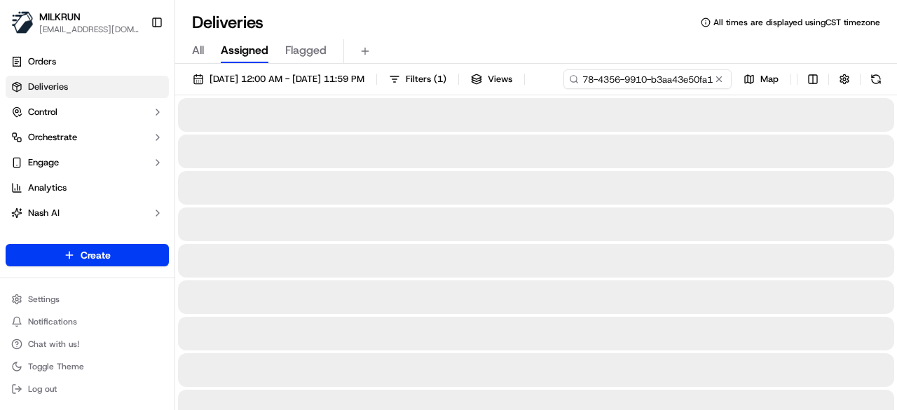
type input "63bfb775-2578-4356-9910-b3aa43e50fa1"
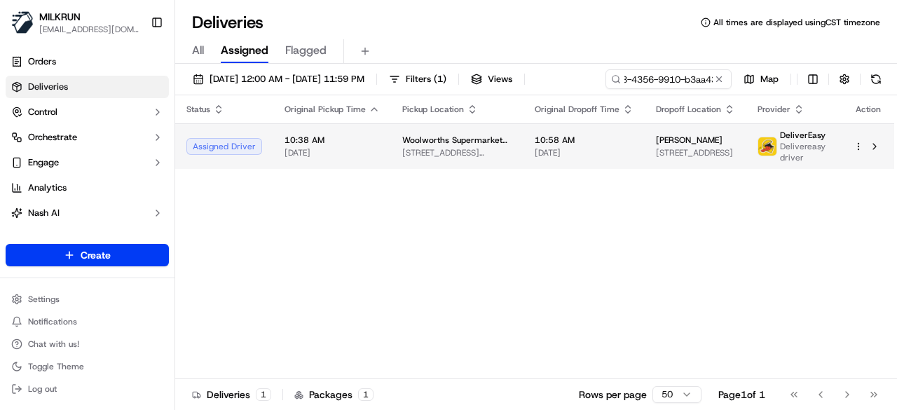
click at [617, 168] on div "Status Original Pickup Time Pickup Location Original Dropoff Time Dropoff Locat…" at bounding box center [534, 237] width 719 height 284
click at [599, 149] on span "[DATE]" at bounding box center [584, 152] width 99 height 11
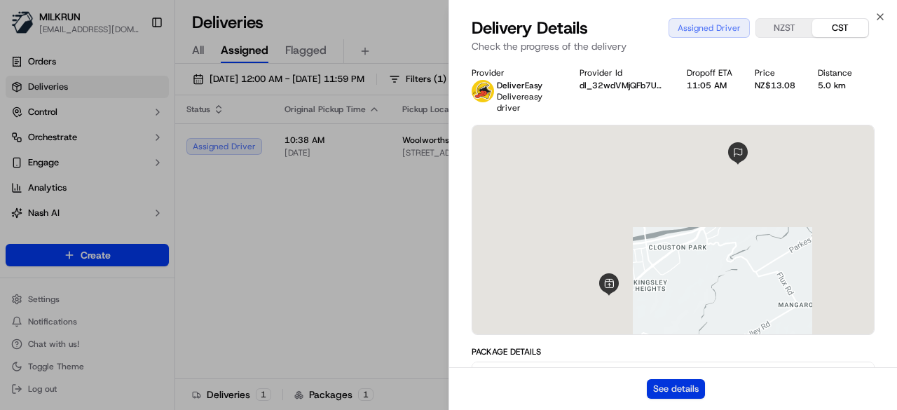
click at [685, 387] on button "See details" at bounding box center [676, 389] width 58 height 20
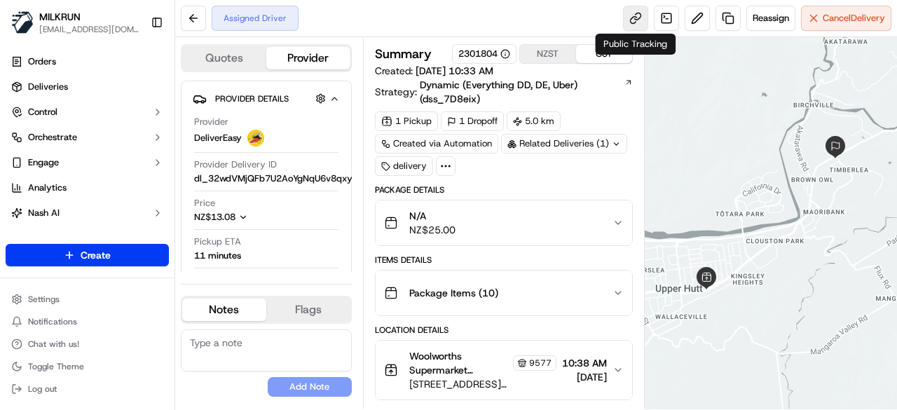
click at [629, 15] on link at bounding box center [635, 18] width 25 height 25
